Goal: Use online tool/utility: Utilize a website feature to perform a specific function

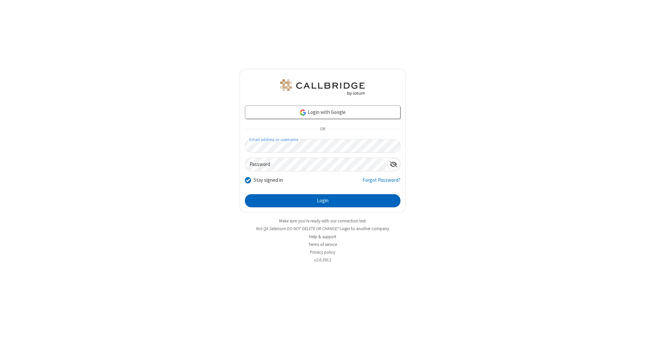
click at [323, 201] on button "Login" at bounding box center [323, 200] width 156 height 13
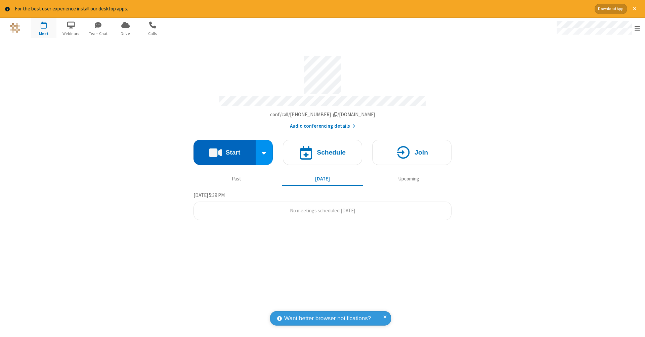
click at [225, 149] on button "Start" at bounding box center [225, 152] width 62 height 25
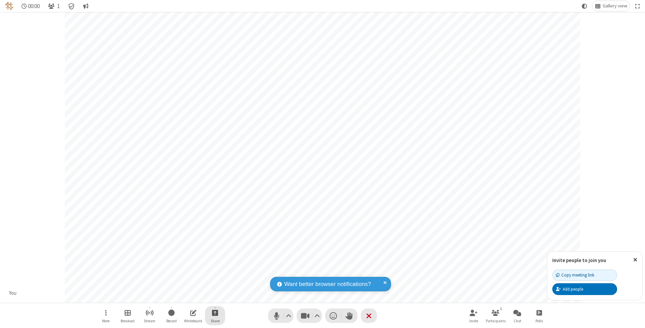
click at [215, 312] on span "Start sharing" at bounding box center [215, 312] width 6 height 8
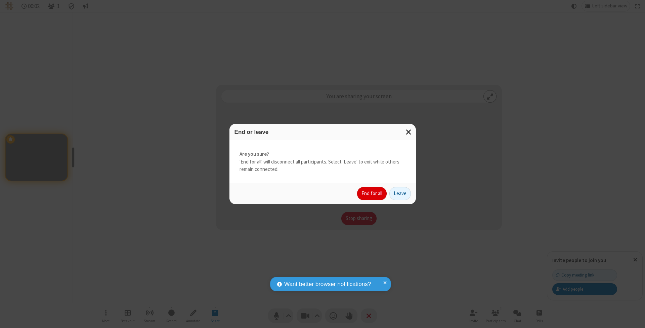
click at [372, 193] on button "End for all" at bounding box center [372, 193] width 30 height 13
